Goal: Find specific fact: Find specific fact

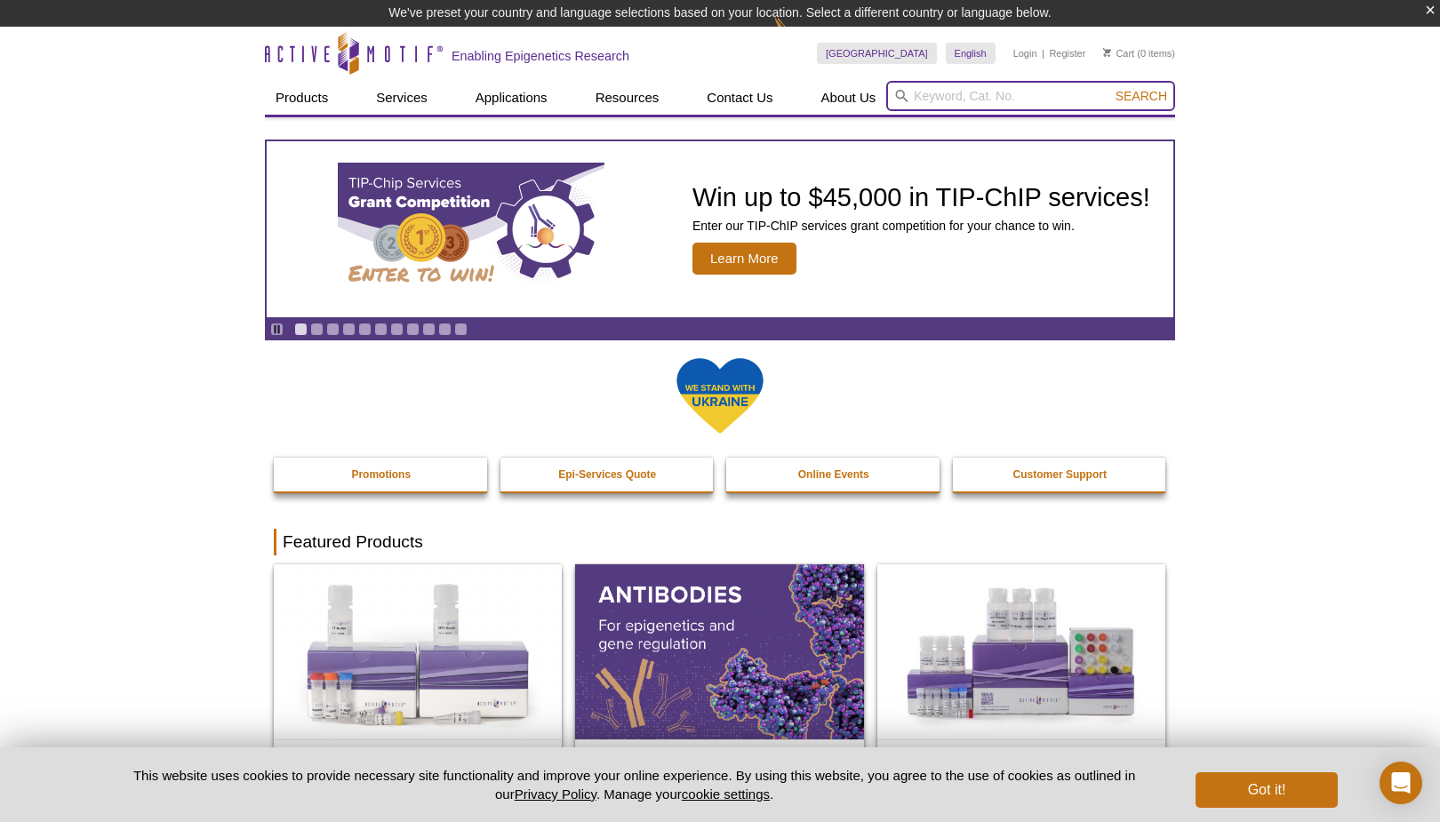
click at [924, 92] on input "search" at bounding box center [1030, 96] width 289 height 30
paste input "91151"
type input "91151"
click at [1110, 88] on button "Search" at bounding box center [1141, 96] width 62 height 16
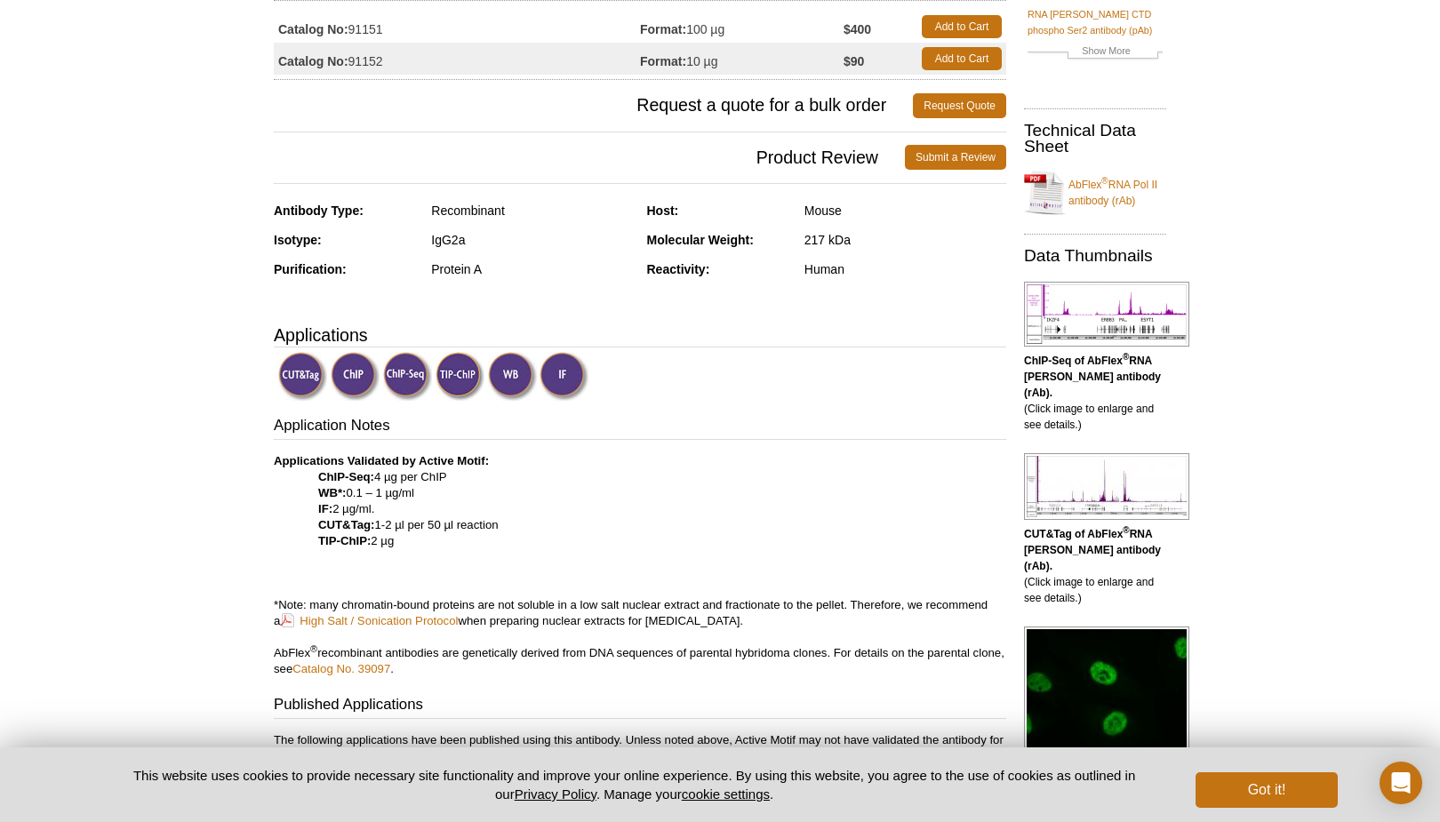
scroll to position [257, 0]
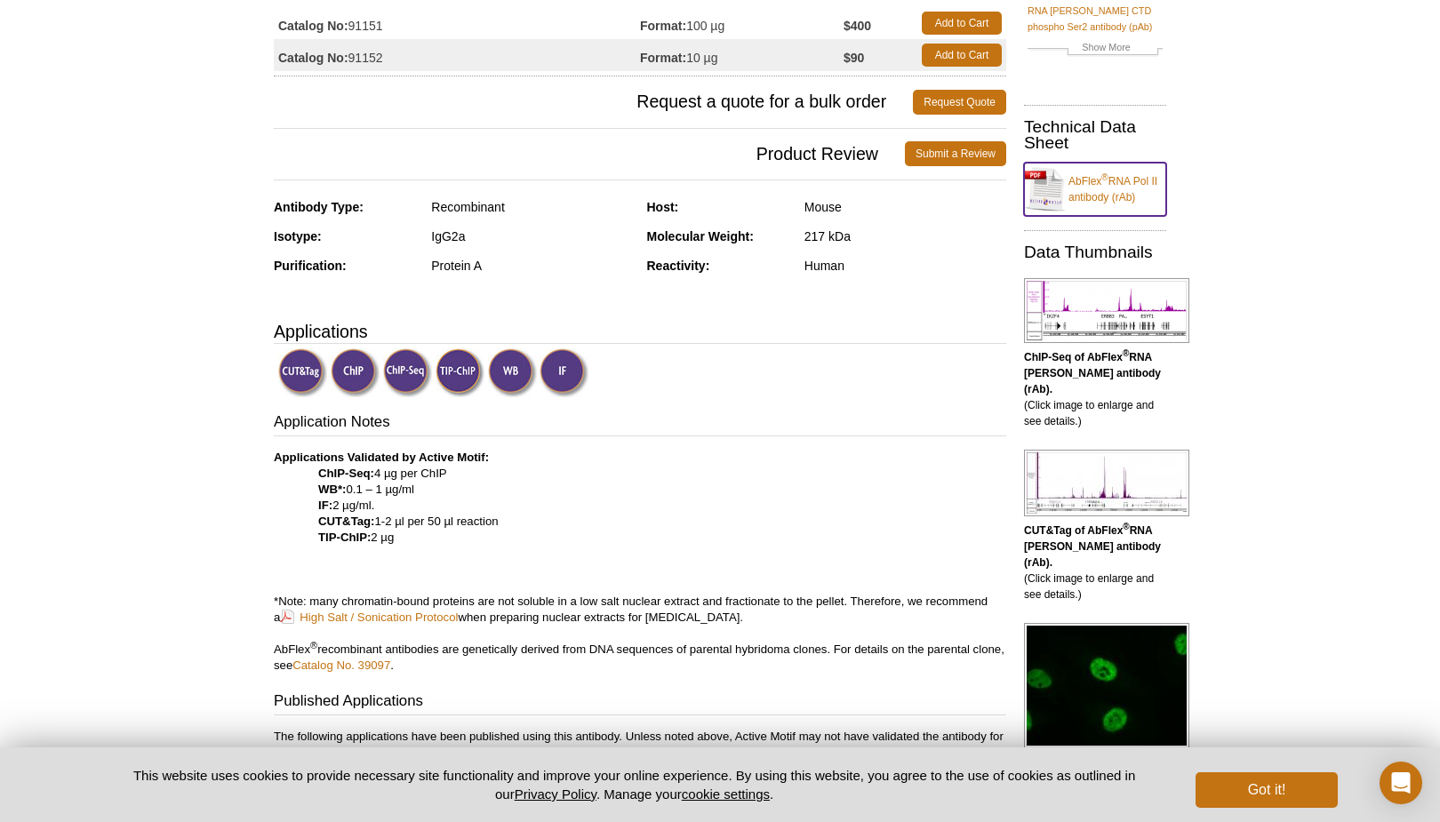
click at [1096, 165] on link "AbFlex ® RNA Pol II antibody (rAb)" at bounding box center [1095, 189] width 142 height 53
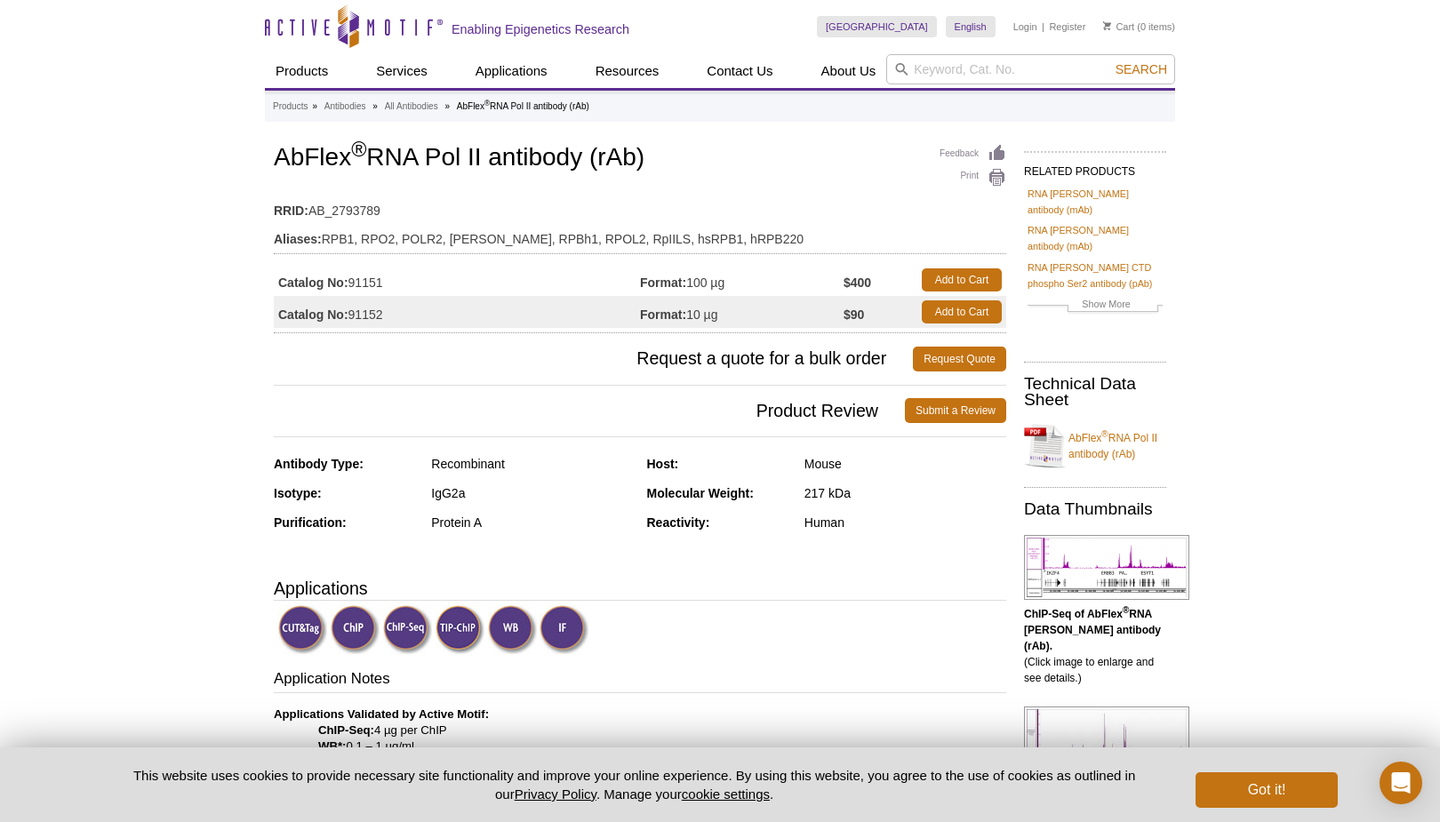
drag, startPoint x: 385, startPoint y: 312, endPoint x: 353, endPoint y: 315, distance: 32.1
click at [353, 315] on td "Catalog No: 91152" at bounding box center [457, 312] width 366 height 32
copy td "91152"
